Goal: Navigation & Orientation: Find specific page/section

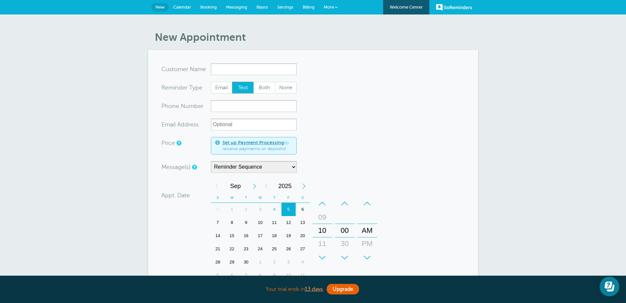
click at [443, 9] on link "GoReminders" at bounding box center [454, 7] width 36 height 15
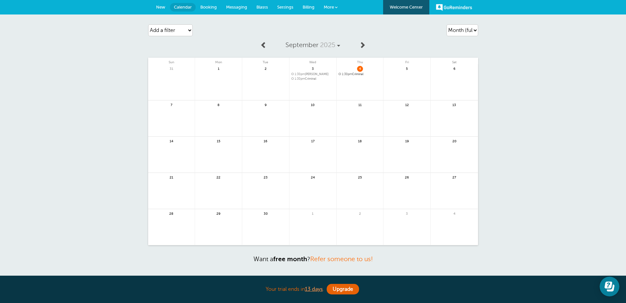
click at [409, 8] on link "Welcome Center" at bounding box center [406, 7] width 46 height 15
